Goal: Information Seeking & Learning: Learn about a topic

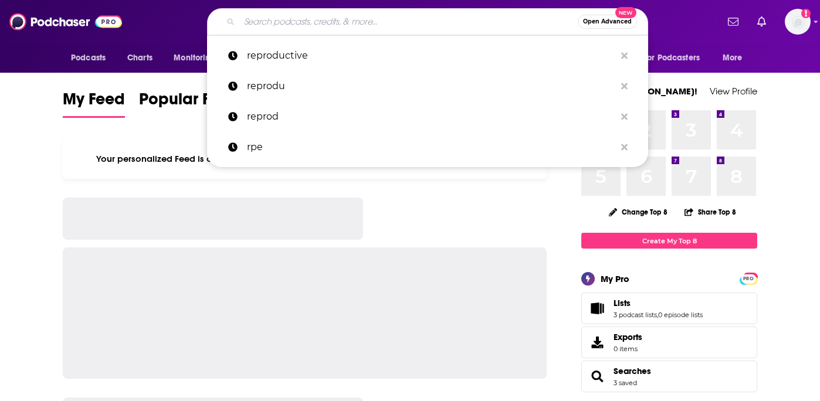
click at [354, 16] on input "Search podcasts, credits, & more..." at bounding box center [408, 21] width 339 height 19
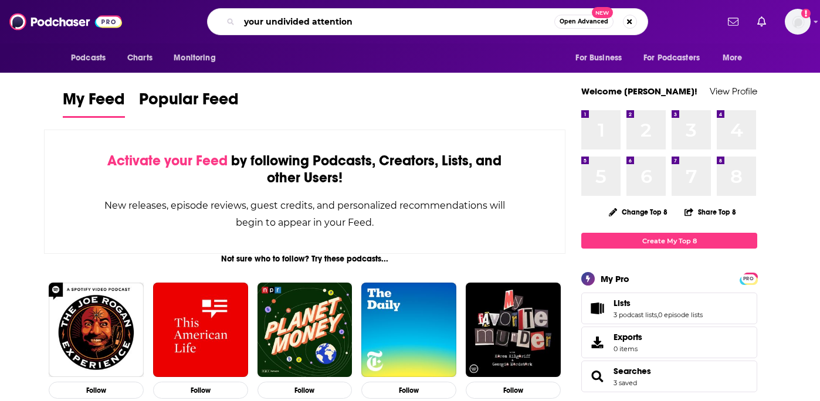
type input "your undivided attention"
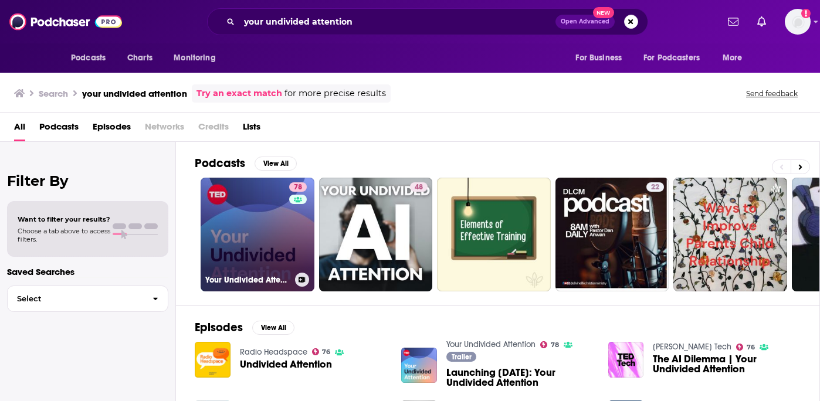
click at [252, 218] on link "78 Your Undivided Attention" at bounding box center [258, 235] width 114 height 114
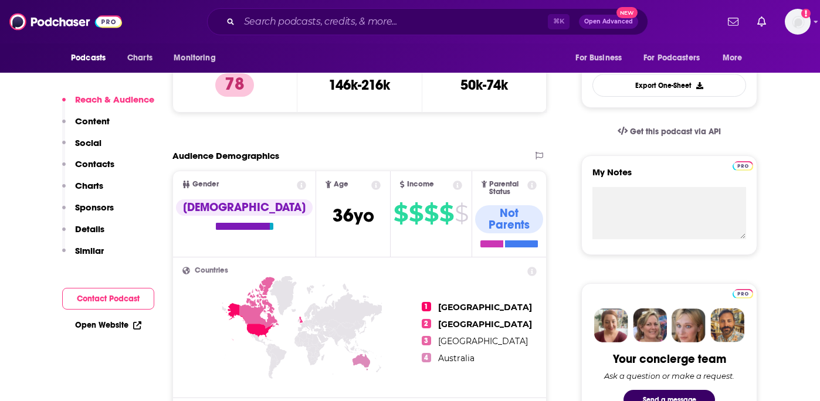
scroll to position [321, 0]
